Goal: Task Accomplishment & Management: Use online tool/utility

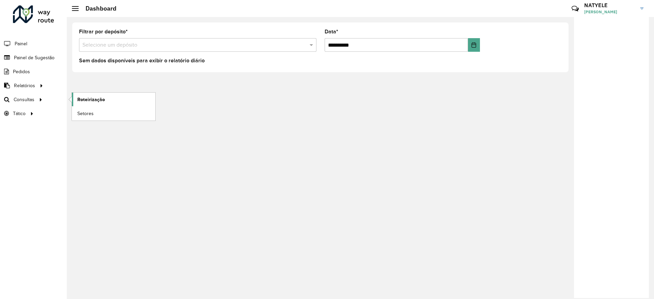
click at [97, 102] on span "Roteirização" at bounding box center [91, 99] width 28 height 7
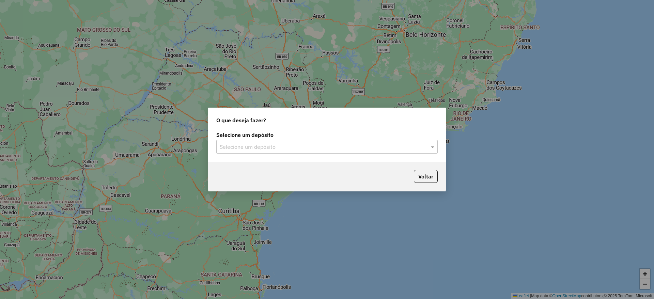
click at [307, 149] on input "text" at bounding box center [320, 147] width 201 height 8
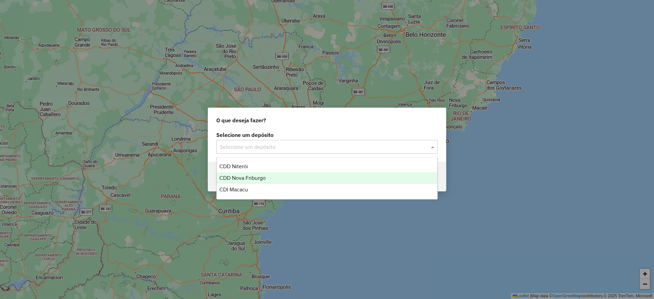
click at [296, 180] on div "CDD Nova Friburgo" at bounding box center [326, 178] width 221 height 12
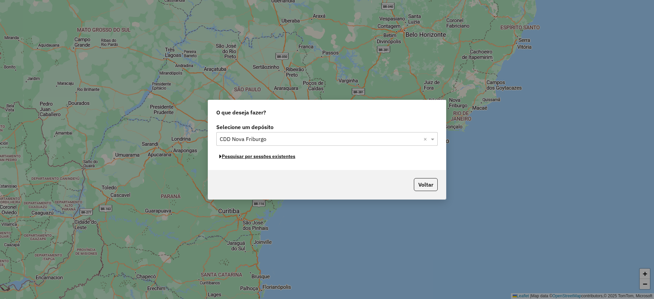
click at [276, 156] on button "Pesquisar por sessões existentes" at bounding box center [257, 156] width 82 height 11
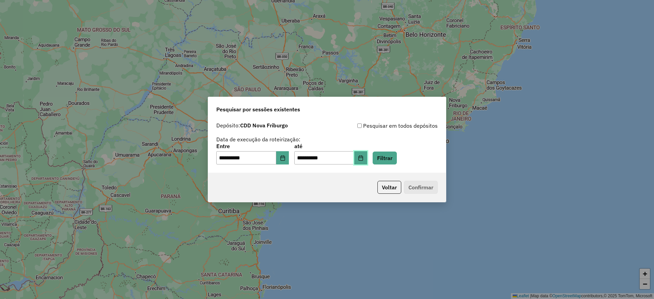
click at [363, 159] on icon "Choose Date" at bounding box center [360, 157] width 5 height 5
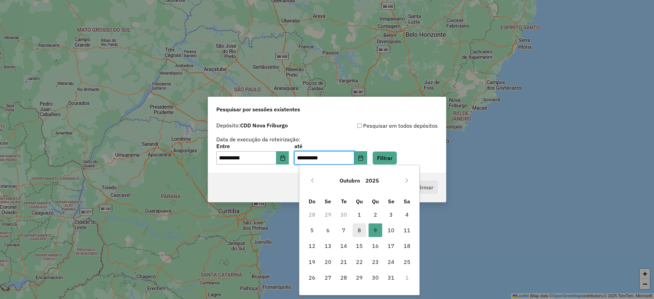
click at [365, 230] on span "8" at bounding box center [359, 230] width 14 height 14
type input "**********"
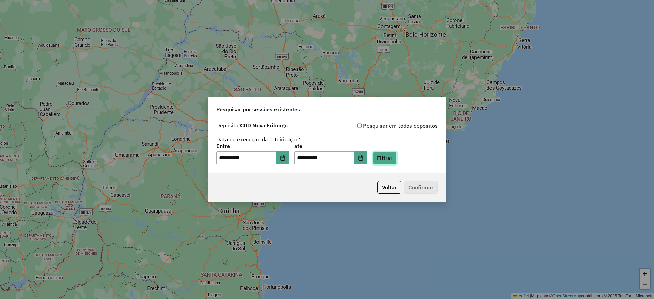
click at [388, 160] on button "Filtrar" at bounding box center [384, 157] width 24 height 13
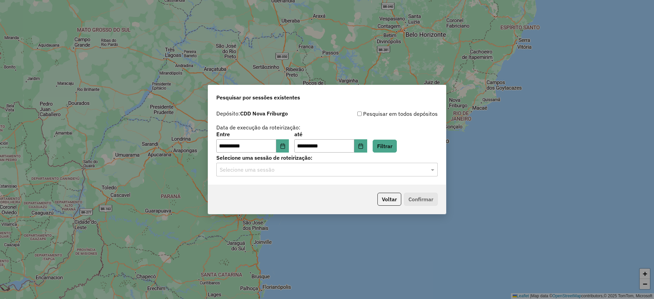
click at [302, 171] on input "text" at bounding box center [320, 170] width 201 height 8
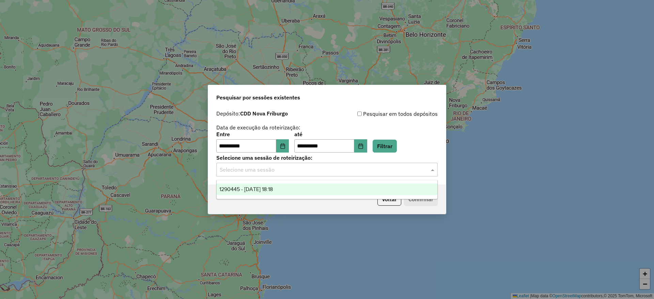
click at [303, 188] on div "1290445 - 08/10/2025 18:18" at bounding box center [326, 189] width 221 height 12
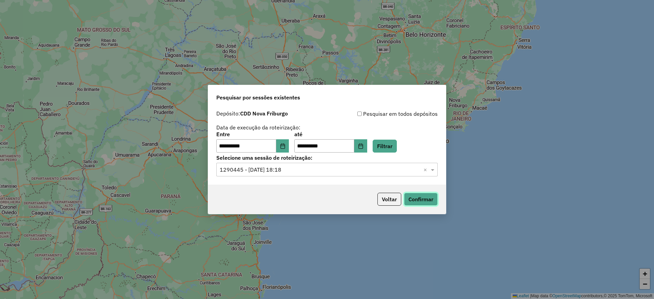
click at [425, 196] on button "Confirmar" at bounding box center [421, 199] width 34 height 13
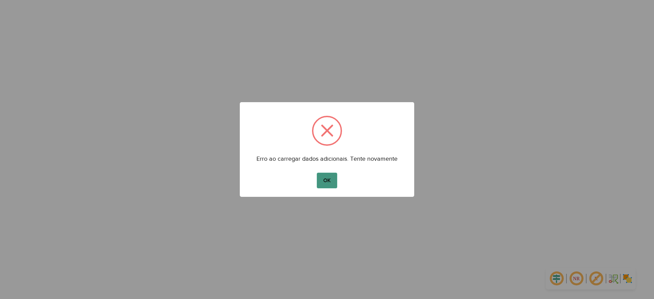
click at [324, 180] on button "OK" at bounding box center [327, 181] width 20 height 16
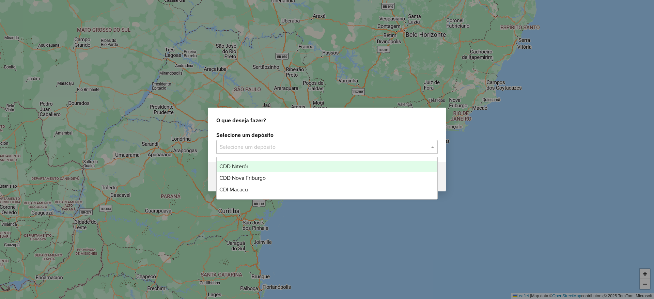
click at [335, 143] on input "text" at bounding box center [320, 147] width 201 height 8
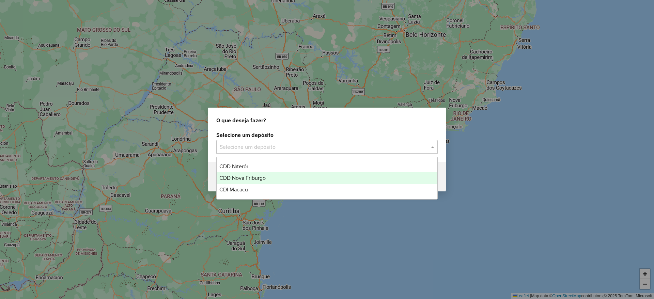
click at [316, 177] on div "CDD Nova Friburgo" at bounding box center [326, 178] width 221 height 12
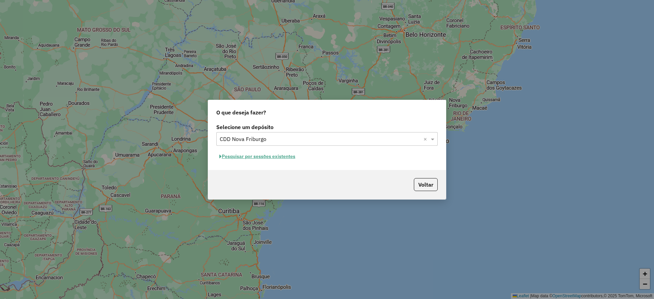
click at [268, 156] on button "Pesquisar por sessões existentes" at bounding box center [257, 156] width 82 height 11
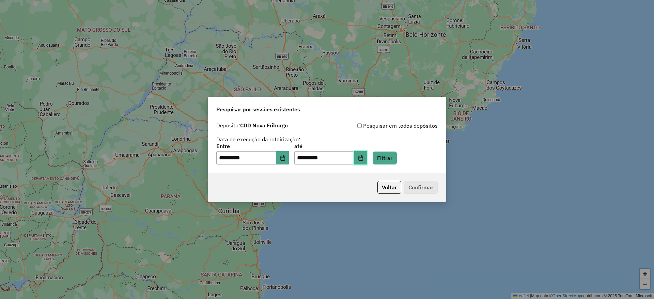
click at [363, 159] on icon "Choose Date" at bounding box center [360, 157] width 5 height 5
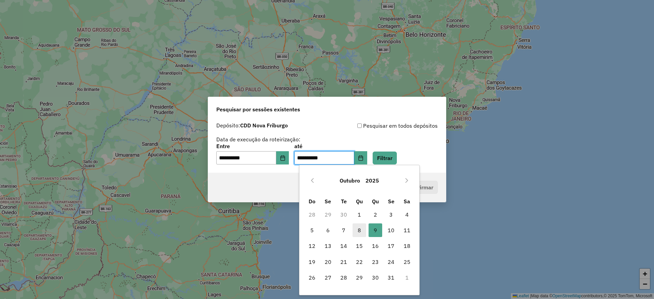
click at [355, 232] on span "8" at bounding box center [359, 230] width 14 height 14
type input "**********"
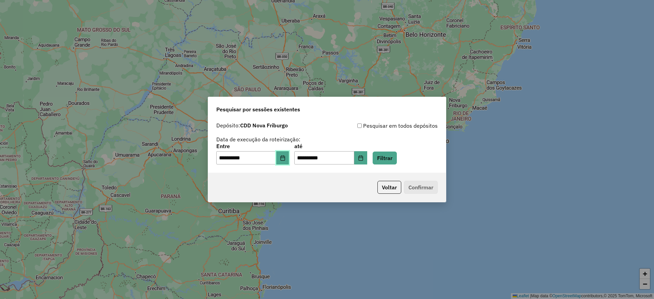
click at [284, 156] on icon "Choose Date" at bounding box center [282, 157] width 5 height 5
click at [349, 178] on div "Voltar Confirmar" at bounding box center [327, 187] width 238 height 29
click at [392, 154] on button "Filtrar" at bounding box center [384, 157] width 24 height 13
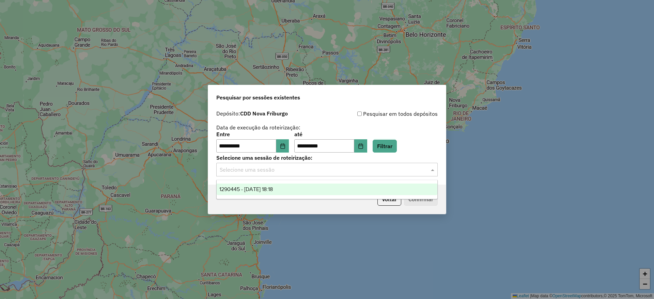
click at [315, 167] on input "text" at bounding box center [320, 170] width 201 height 8
click at [306, 193] on div "1290445 - 08/10/2025 18:18" at bounding box center [326, 189] width 221 height 12
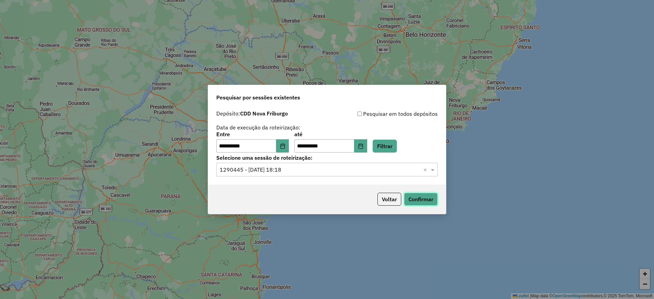
click at [423, 199] on button "Confirmar" at bounding box center [421, 199] width 34 height 13
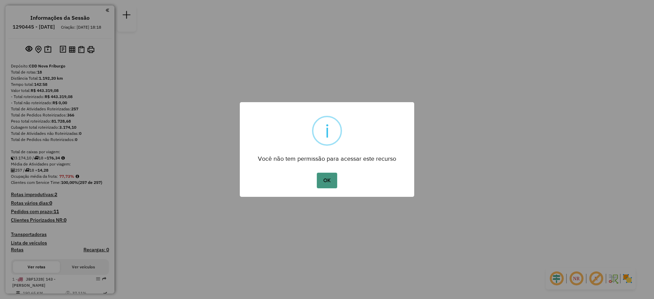
click at [321, 184] on button "OK" at bounding box center [327, 181] width 20 height 16
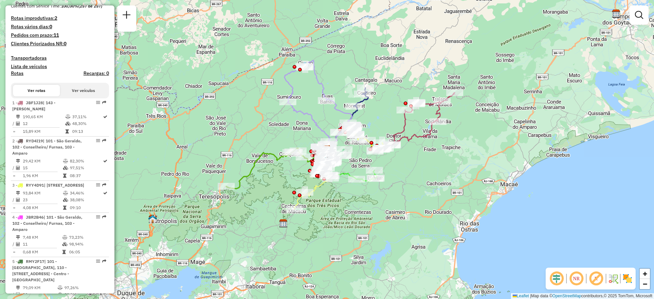
scroll to position [204, 0]
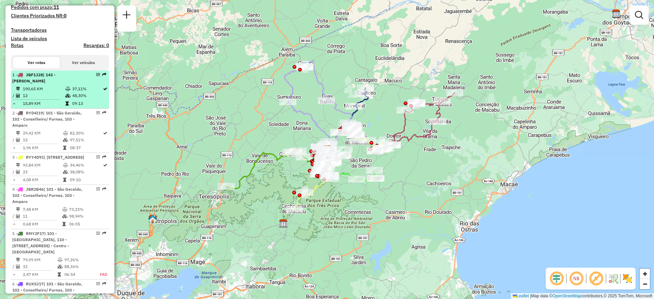
click at [63, 84] on div "1 - JBF1J28 | 143 - [PERSON_NAME]" at bounding box center [48, 78] width 72 height 12
select select "**********"
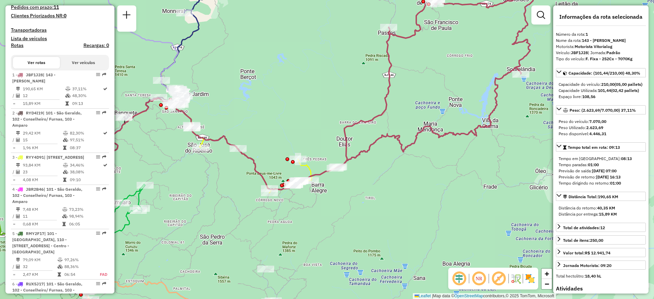
drag, startPoint x: 320, startPoint y: 125, endPoint x: 325, endPoint y: 50, distance: 75.8
click at [325, 50] on div "Janela de atendimento Grade de atendimento Capacidade Transportadoras Veículos …" at bounding box center [327, 149] width 654 height 299
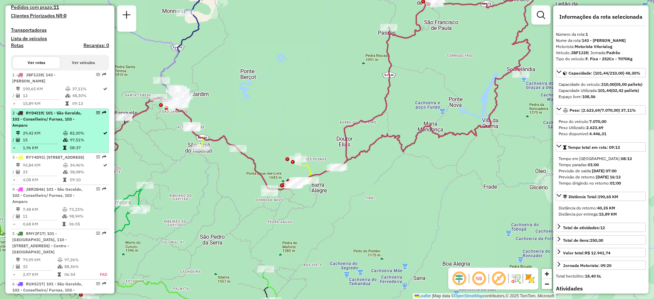
click at [53, 128] on div "2 - RYD4I19 | 101 - [GEOGRAPHIC_DATA], 102 - Conselheiro/ Furnas, 103 - Amparo" at bounding box center [48, 119] width 72 height 18
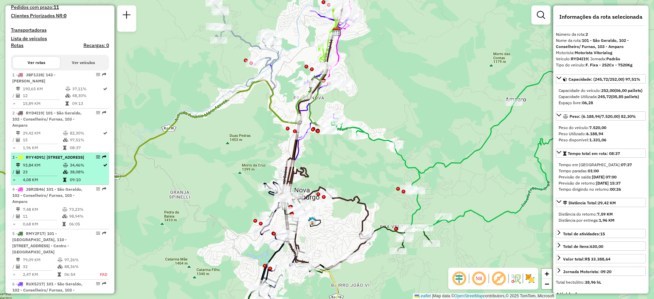
click at [52, 160] on span "| [STREET_ADDRESS]" at bounding box center [64, 157] width 40 height 5
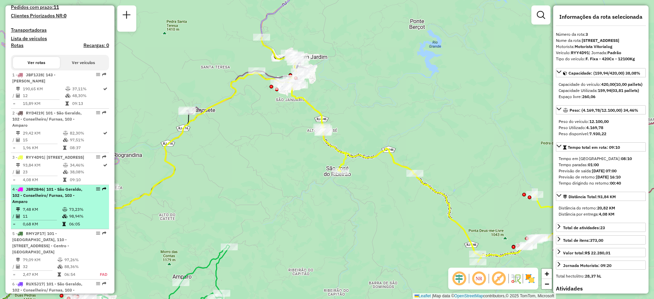
click at [53, 205] on div "4 - JBR2B46 | 101 - [GEOGRAPHIC_DATA], 102 - Conselheiro/ Furnas, 103 - Amparo" at bounding box center [48, 195] width 72 height 18
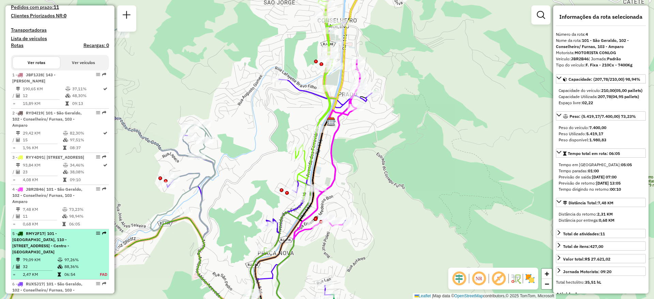
click at [52, 254] on span "| 101 - [GEOGRAPHIC_DATA], 110 - [STREET_ADDRESS] - Centro - [GEOGRAPHIC_DATA]" at bounding box center [40, 242] width 57 height 23
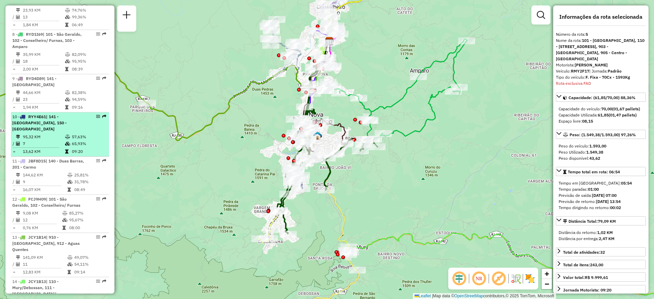
scroll to position [338, 0]
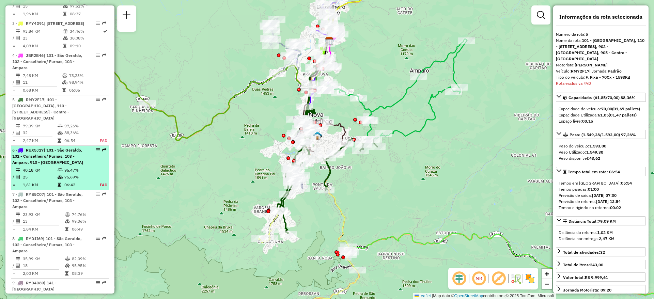
click at [44, 152] on span "RUX5J17" at bounding box center [35, 149] width 18 height 5
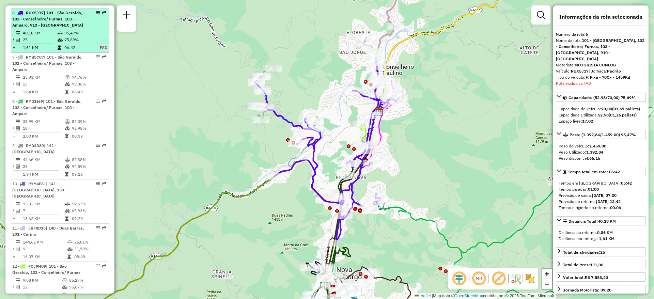
scroll to position [490, 0]
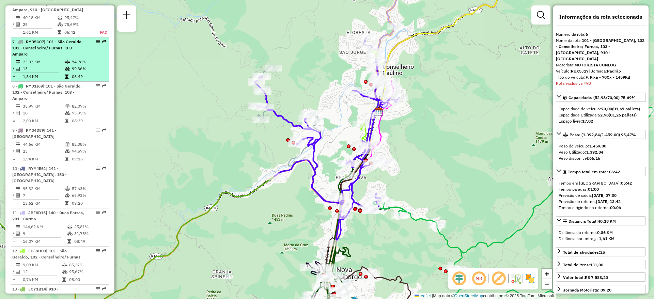
click at [45, 65] on td "23,93 KM" at bounding box center [43, 62] width 42 height 7
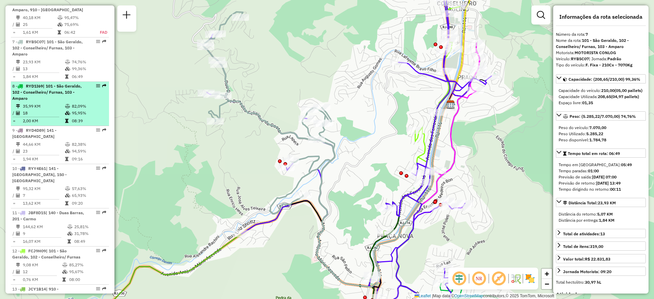
click at [47, 101] on div "8 - RYD1I69 | 101 - [GEOGRAPHIC_DATA], 102 - Conselheiro/ Furnas, 103 - Amparo" at bounding box center [48, 92] width 72 height 18
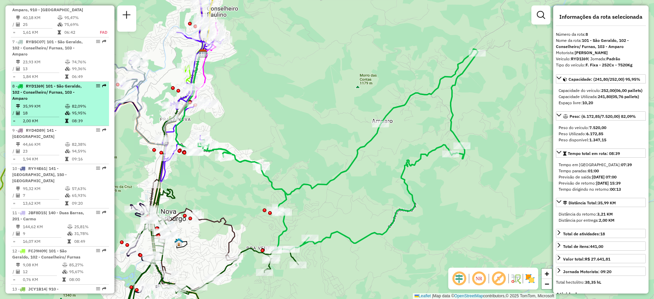
click at [48, 116] on td "18" at bounding box center [43, 113] width 42 height 7
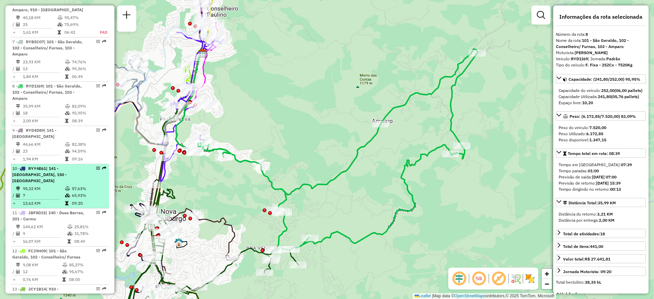
click at [48, 171] on li "10 - RYY4E61 | 141 - [GEOGRAPHIC_DATA], 150 - [GEOGRAPHIC_DATA] 95,32 KM 57,63%…" at bounding box center [60, 186] width 98 height 44
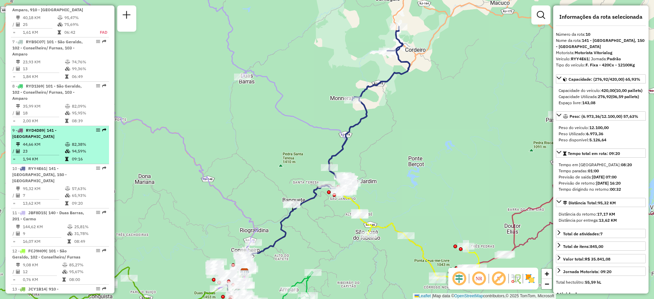
click at [49, 139] on span "| 141 - [GEOGRAPHIC_DATA]" at bounding box center [34, 133] width 44 height 11
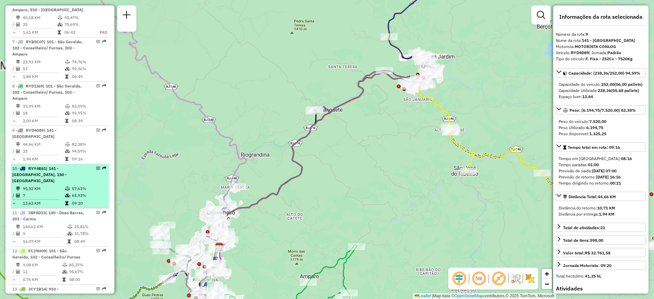
click at [52, 189] on td "95,32 KM" at bounding box center [43, 188] width 42 height 7
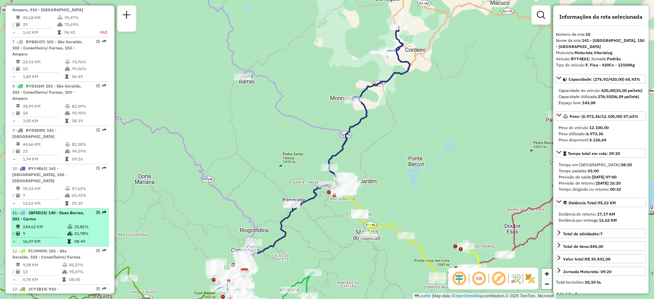
click at [52, 227] on td "144,62 KM" at bounding box center [44, 226] width 45 height 7
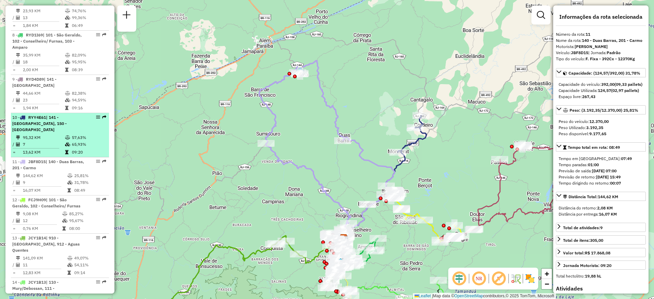
scroll to position [593, 0]
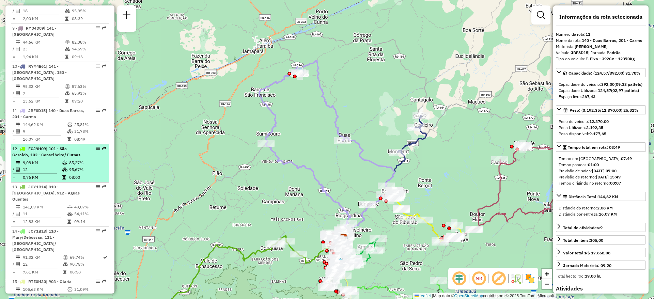
click at [54, 164] on td "9,08 KM" at bounding box center [41, 162] width 39 height 7
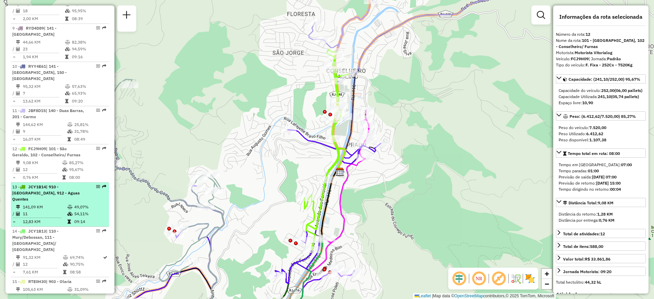
click at [53, 210] on td "11" at bounding box center [44, 213] width 45 height 7
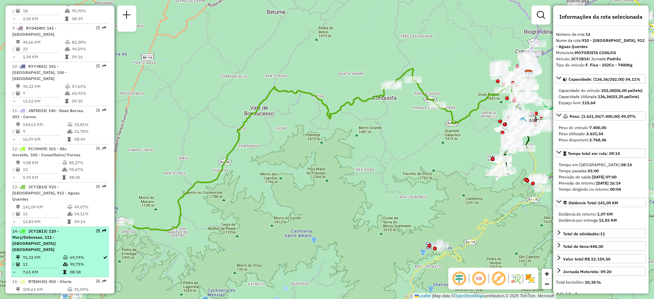
click at [58, 261] on td "12" at bounding box center [42, 264] width 40 height 7
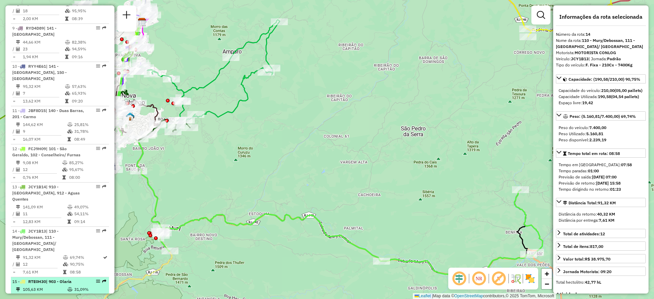
click at [63, 279] on span "| 903 - Olaria" at bounding box center [59, 281] width 26 height 5
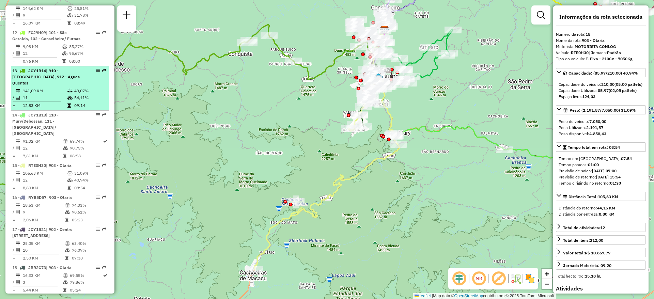
scroll to position [716, 0]
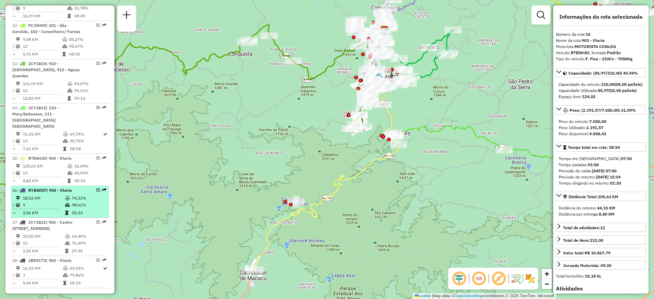
click at [50, 195] on td "18,53 KM" at bounding box center [43, 198] width 42 height 7
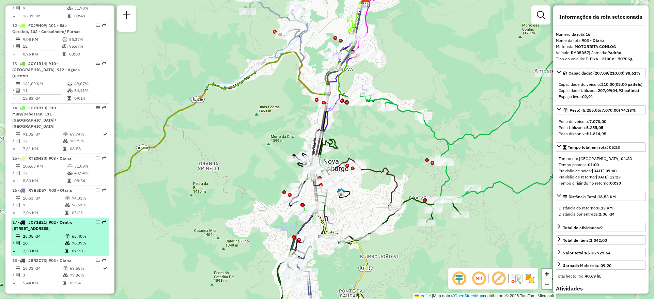
click at [49, 233] on td "25,05 KM" at bounding box center [43, 236] width 42 height 7
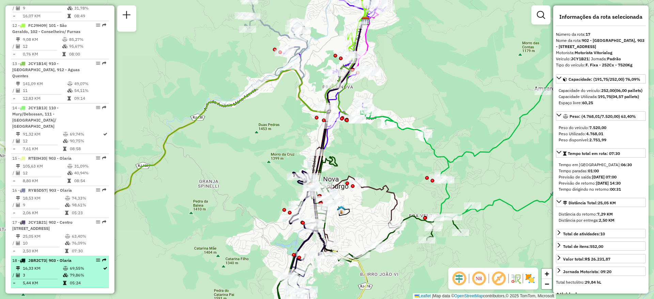
click at [65, 265] on td at bounding box center [66, 268] width 7 height 7
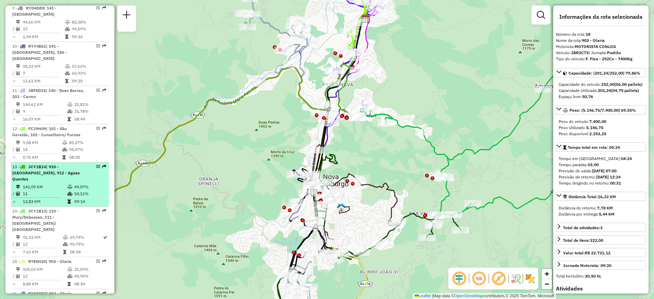
scroll to position [664, 0]
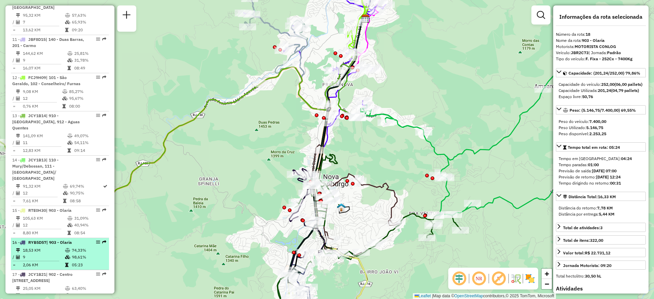
click at [48, 238] on li "16 - RYB5D57 | 903 - Olaria 18,53 KM 74,33% / 9 98,61% = 2,06 KM 05:23" at bounding box center [60, 254] width 98 height 32
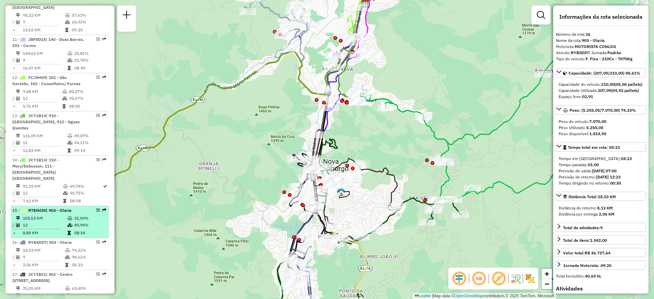
click at [53, 215] on td "105,63 KM" at bounding box center [44, 218] width 45 height 7
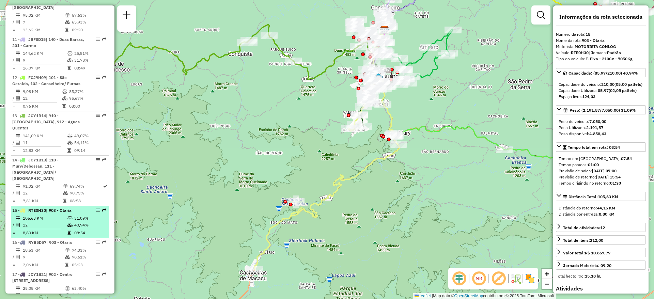
scroll to position [715, 0]
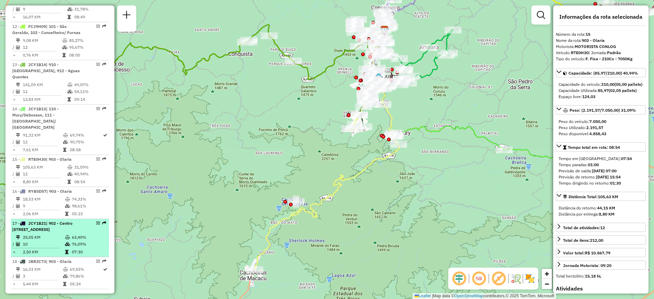
click at [46, 223] on span "| 902 - Centro [STREET_ADDRESS]" at bounding box center [42, 226] width 60 height 11
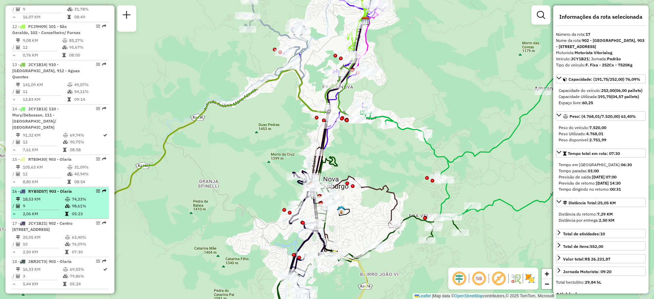
scroll to position [716, 0]
